Goal: Information Seeking & Learning: Learn about a topic

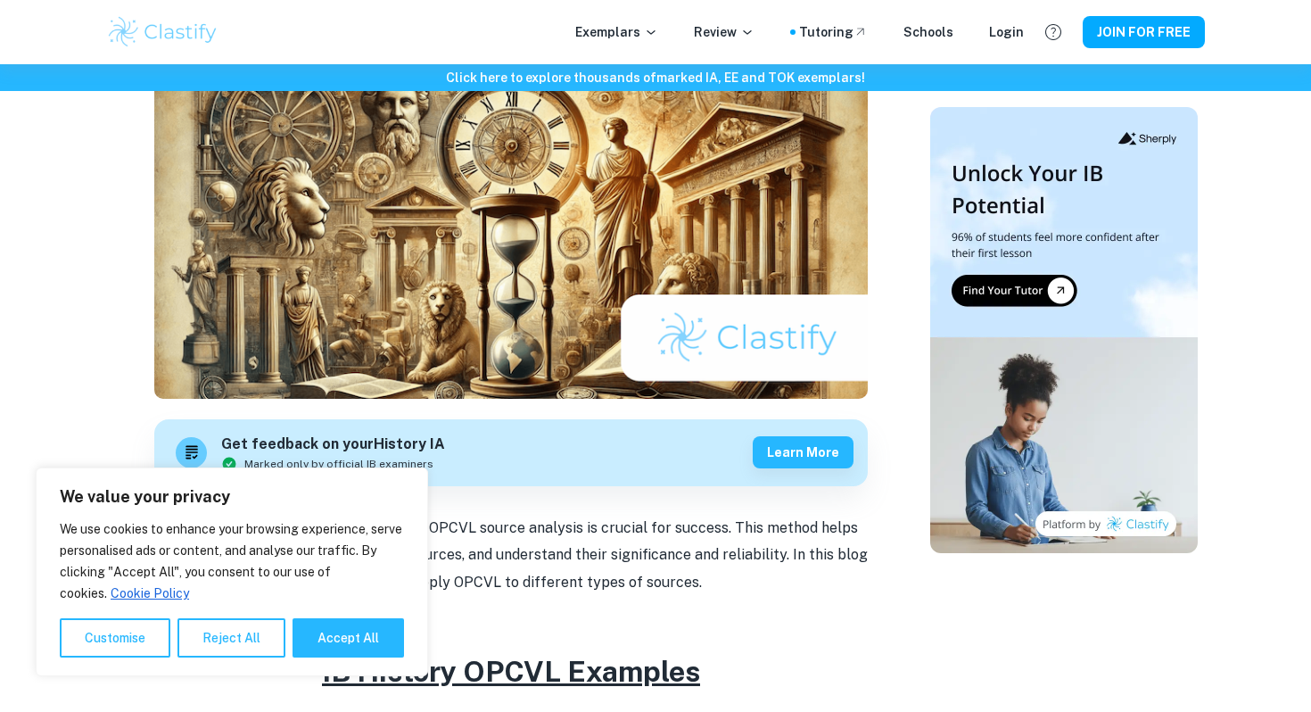
scroll to position [212, 0]
click at [300, 638] on button "Accept All" at bounding box center [349, 637] width 112 height 39
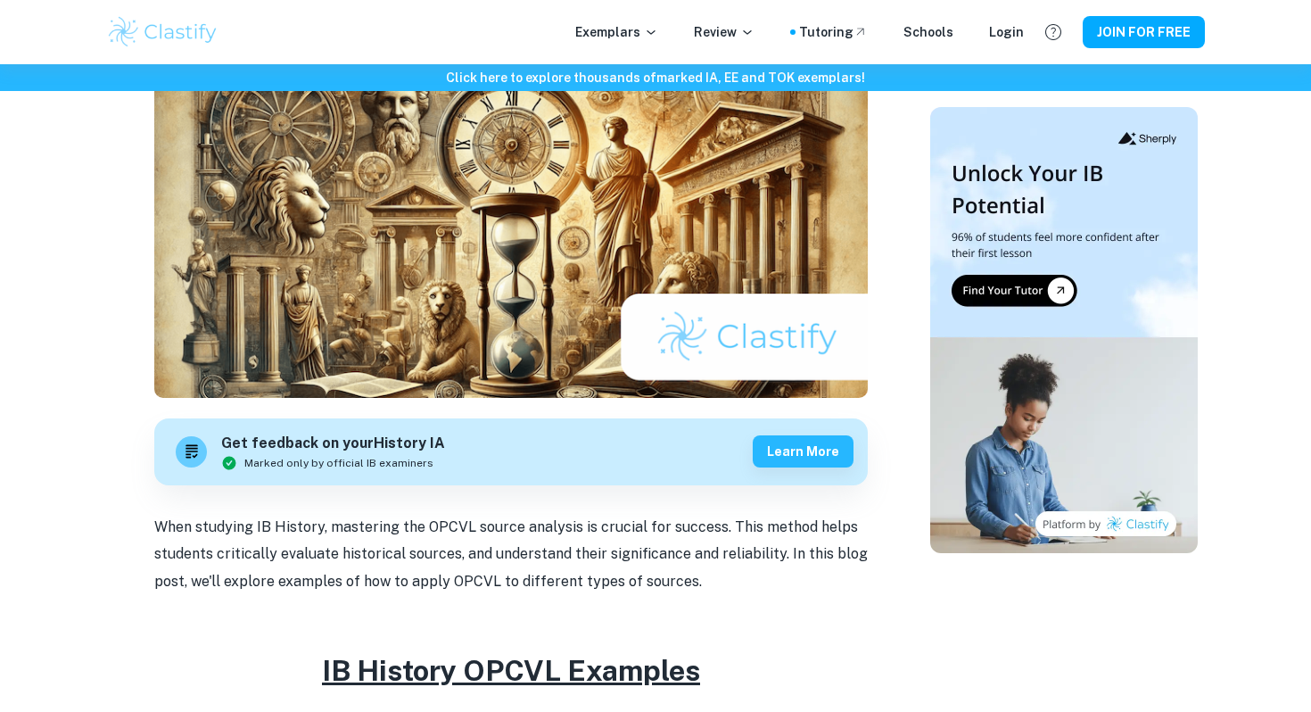
checkbox input "true"
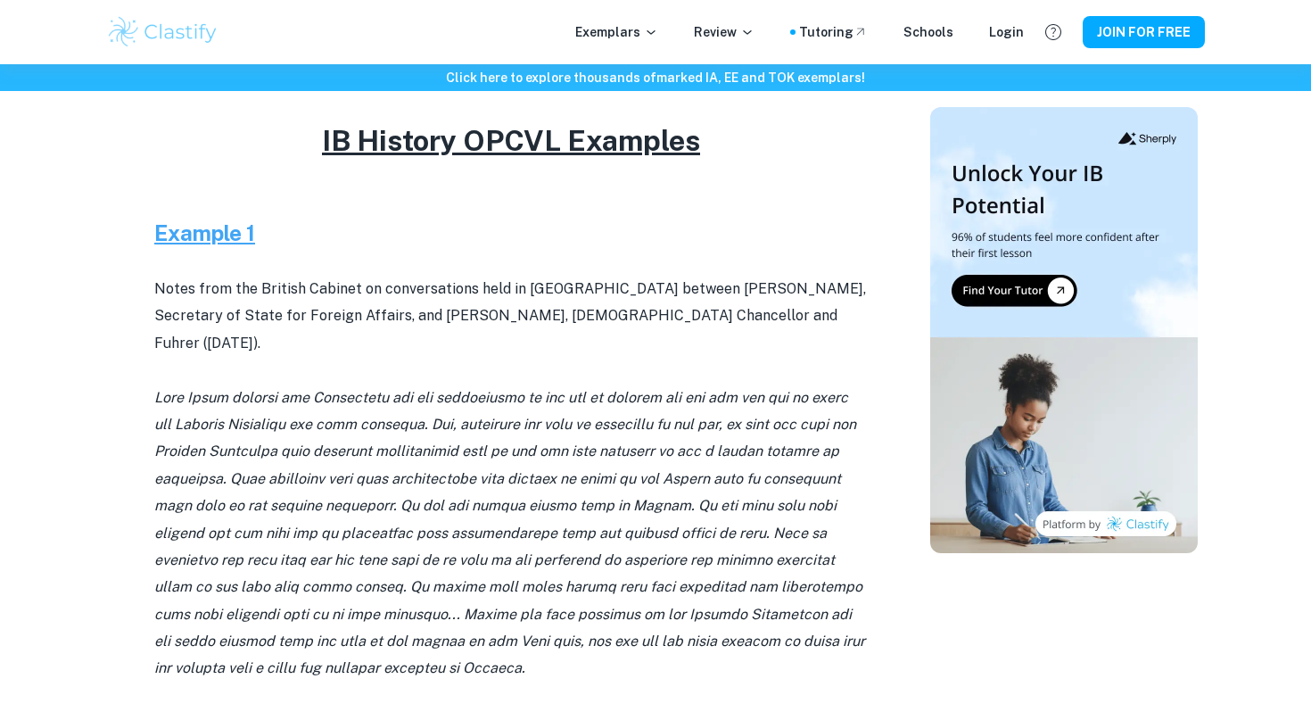
scroll to position [778, 0]
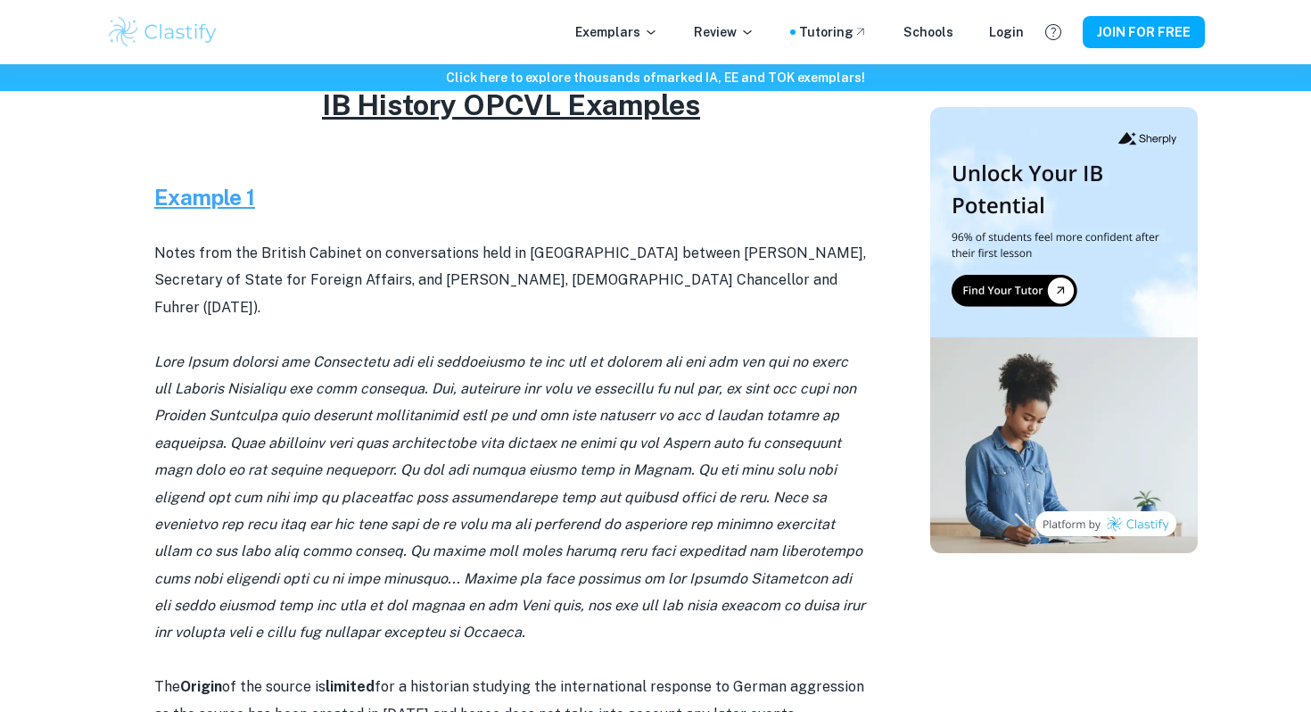
click at [215, 221] on p at bounding box center [511, 226] width 714 height 27
click at [206, 204] on u "Example 1" at bounding box center [204, 197] width 101 height 25
click at [210, 195] on u "Example 1" at bounding box center [204, 197] width 101 height 25
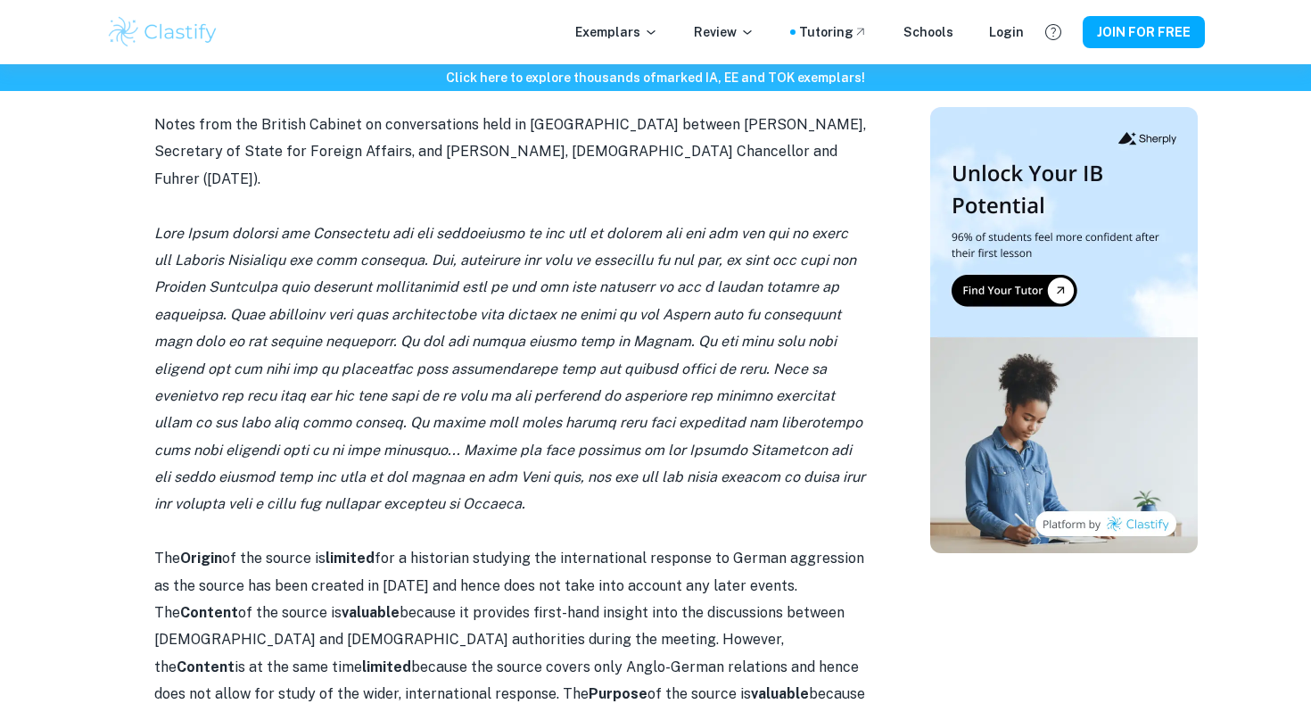
scroll to position [911, 0]
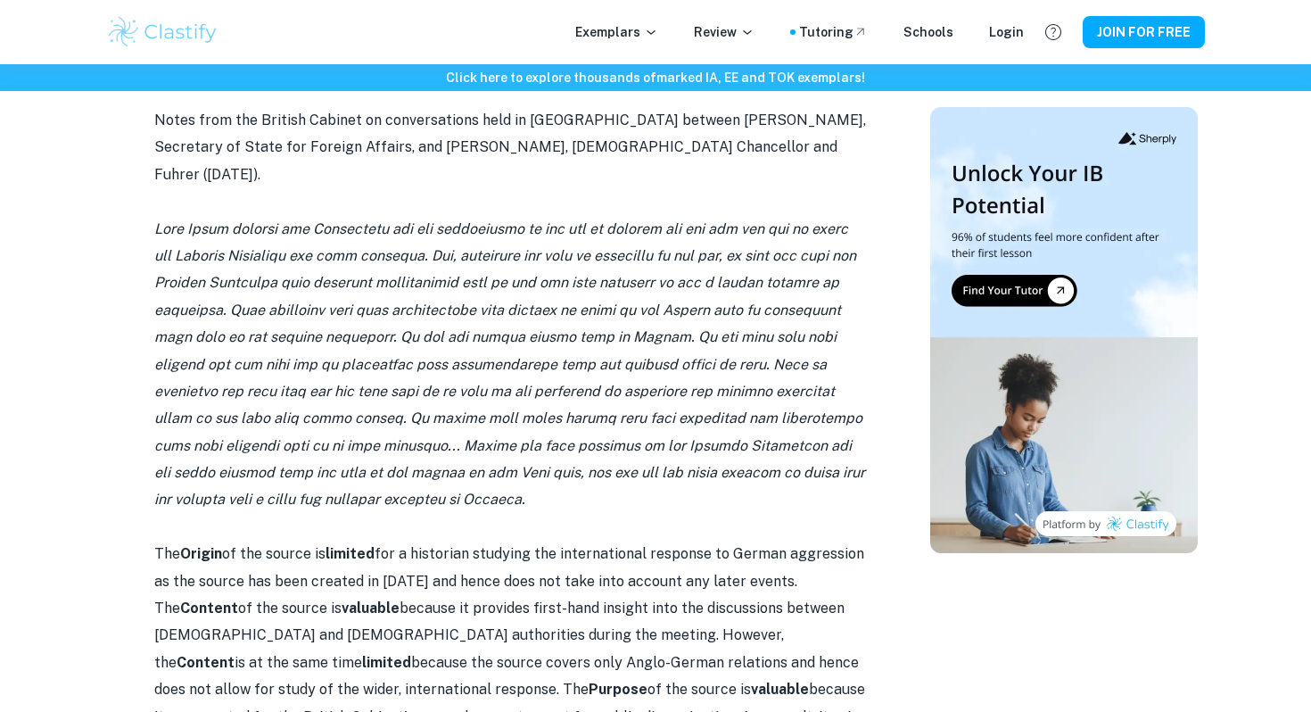
drag, startPoint x: 153, startPoint y: 116, endPoint x: 398, endPoint y: 468, distance: 428.9
copy div "Lorem ipsu dol Sitamet Consect ad elitseddoeius temp in Utlabo etdolor Magn Ali…"
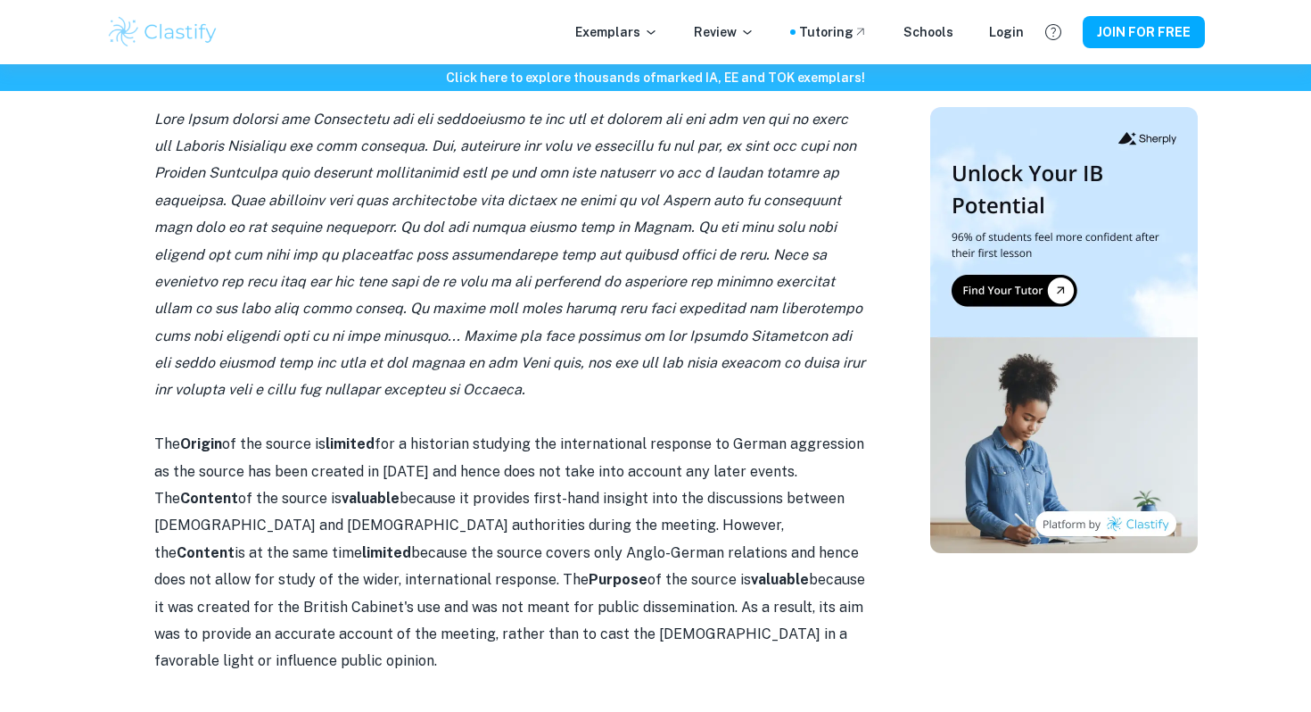
scroll to position [1022, 0]
click at [701, 187] on p at bounding box center [511, 253] width 714 height 298
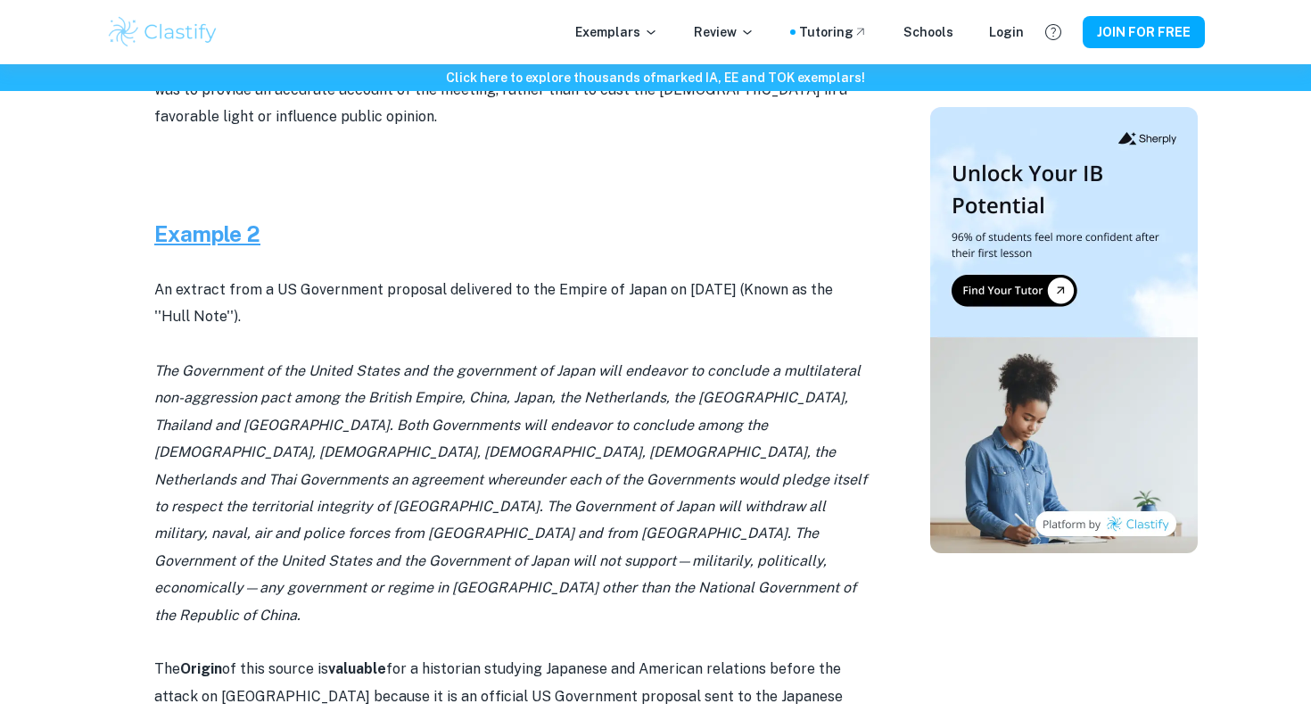
scroll to position [1584, 0]
